Goal: Navigation & Orientation: Find specific page/section

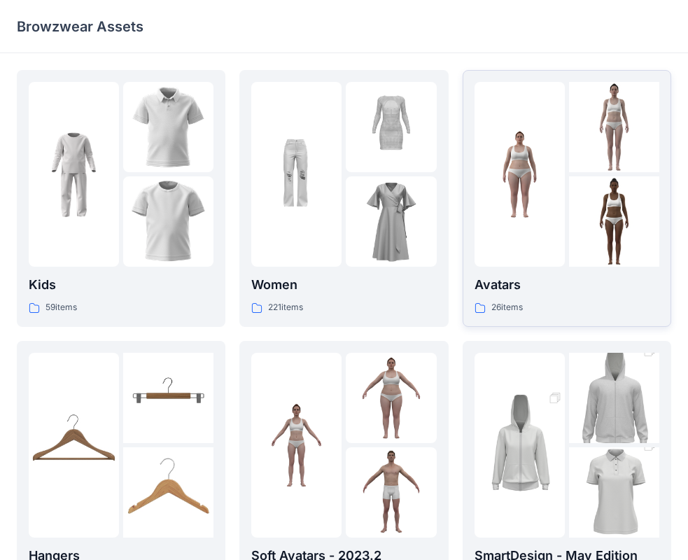
click at [572, 287] on p "Avatars" at bounding box center [567, 285] width 185 height 20
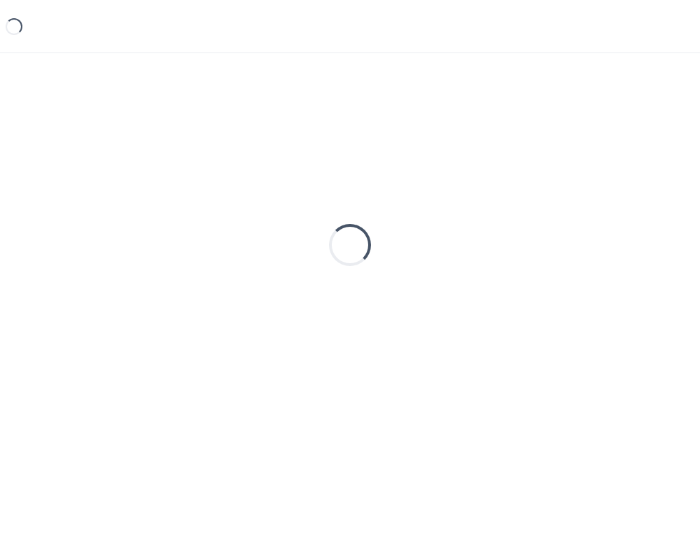
click at [572, 287] on div "Loading..." at bounding box center [350, 245] width 666 height 350
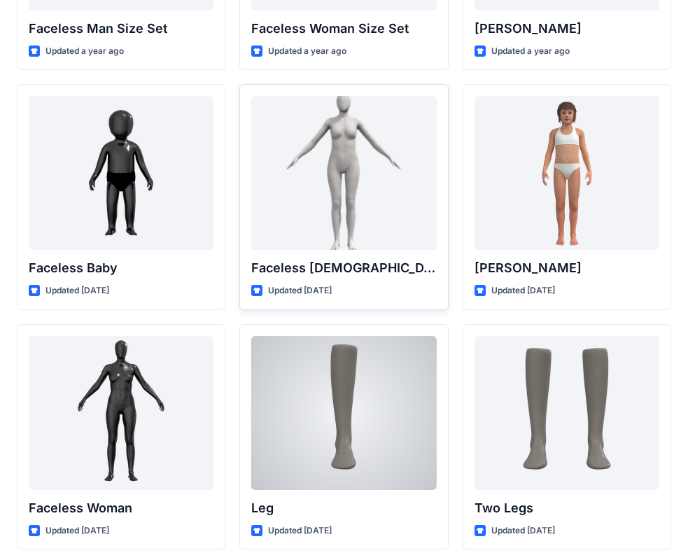
scroll to position [1292, 0]
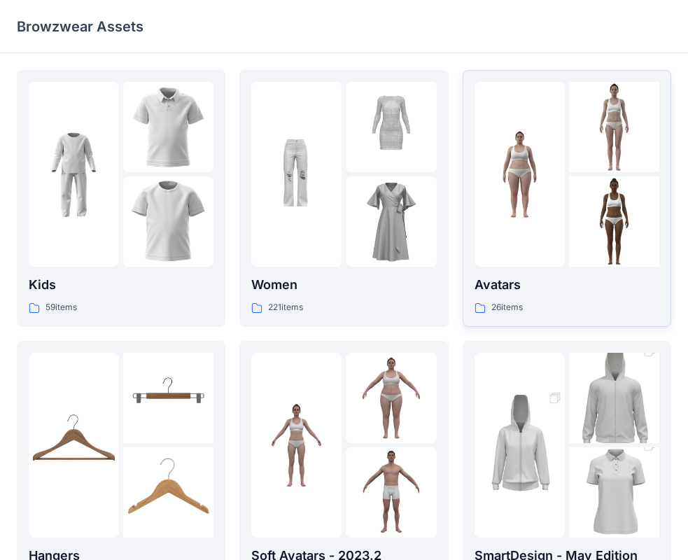
click at [575, 293] on p "Avatars" at bounding box center [567, 285] width 185 height 20
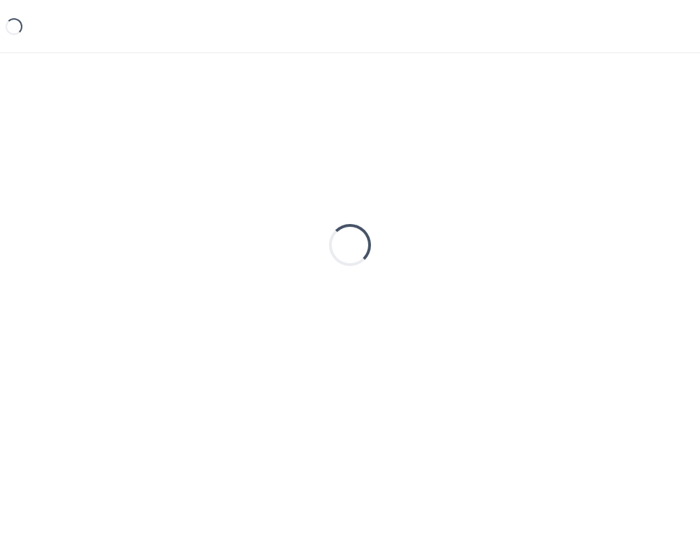
click at [575, 293] on div "Loading..." at bounding box center [350, 245] width 666 height 350
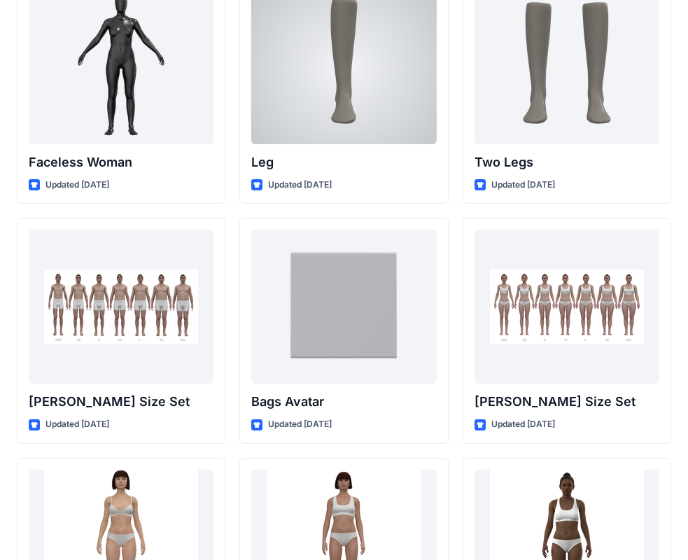
scroll to position [1292, 0]
